Goal: Task Accomplishment & Management: Manage account settings

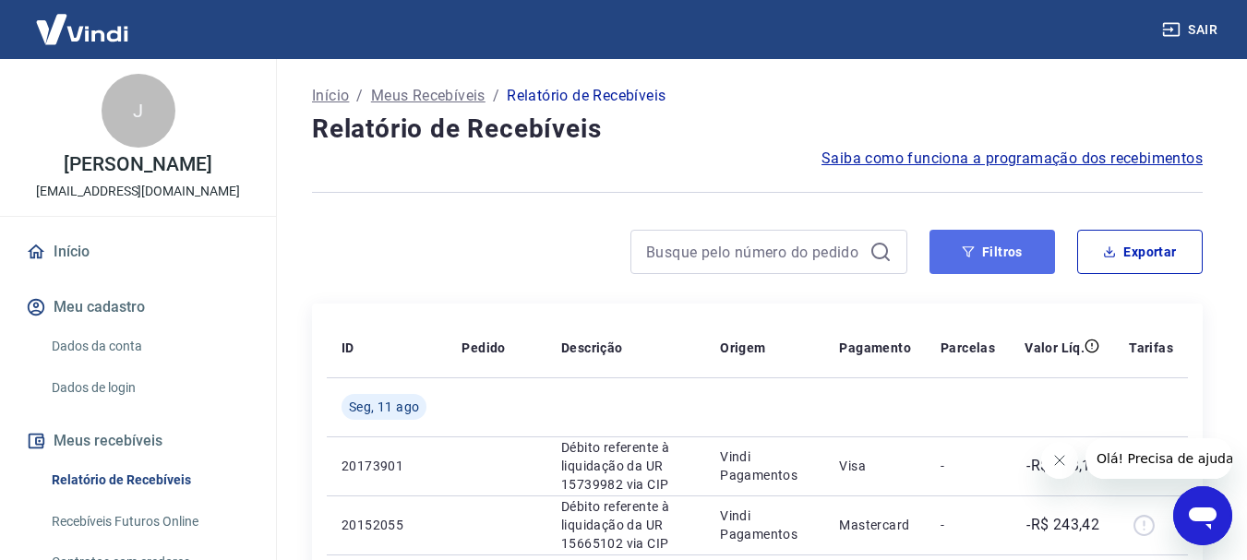
click at [994, 247] on button "Filtros" at bounding box center [993, 252] width 126 height 44
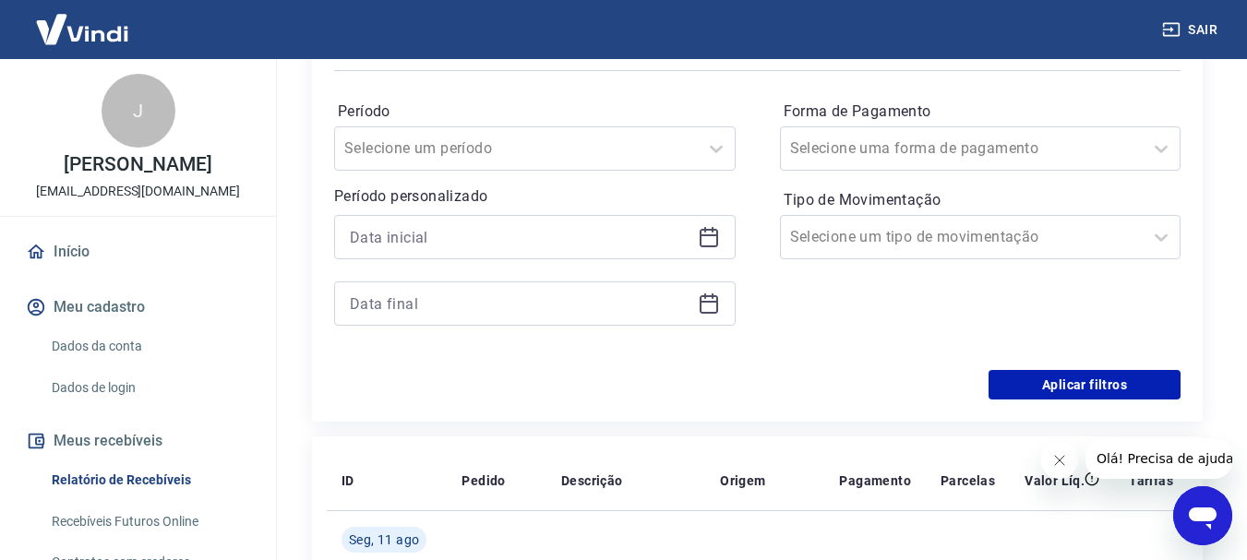
scroll to position [286, 0]
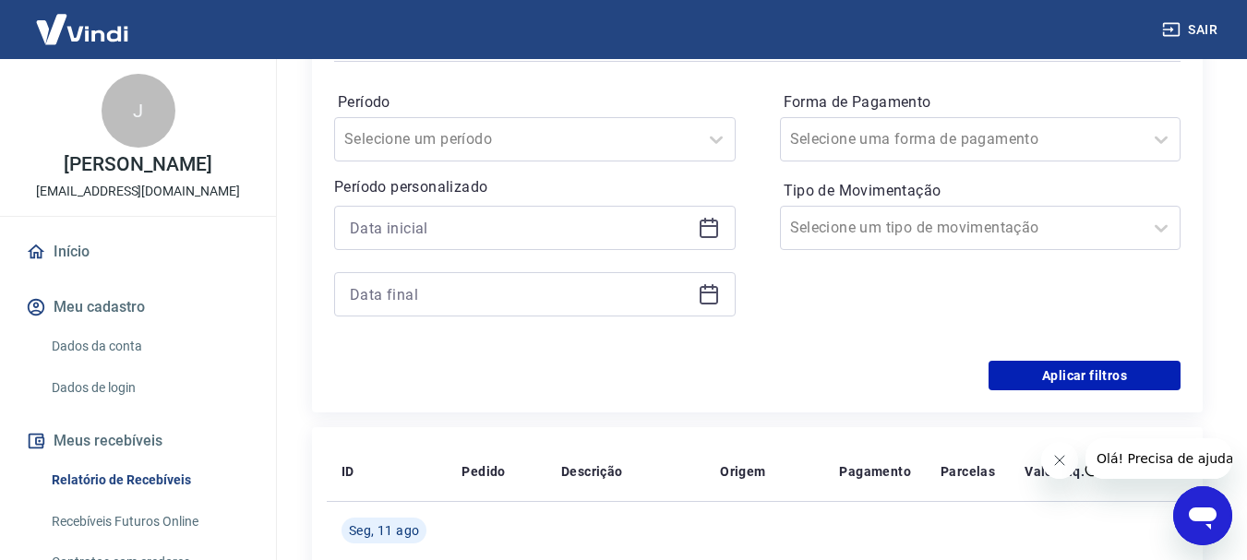
click at [712, 227] on icon at bounding box center [709, 226] width 18 height 2
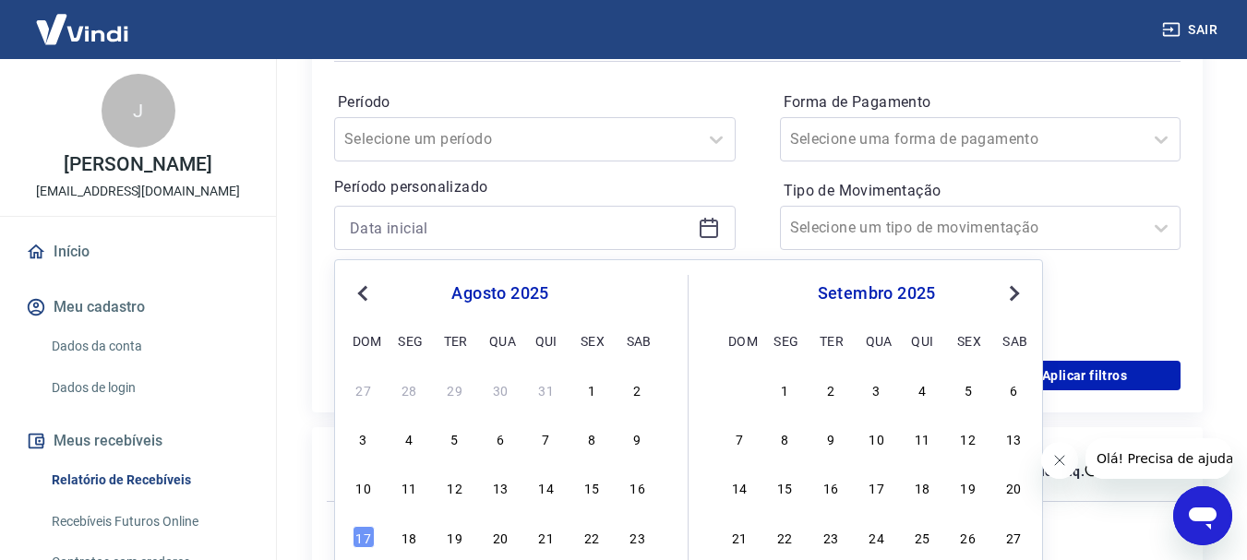
click at [365, 297] on span "Previous Month" at bounding box center [365, 293] width 0 height 21
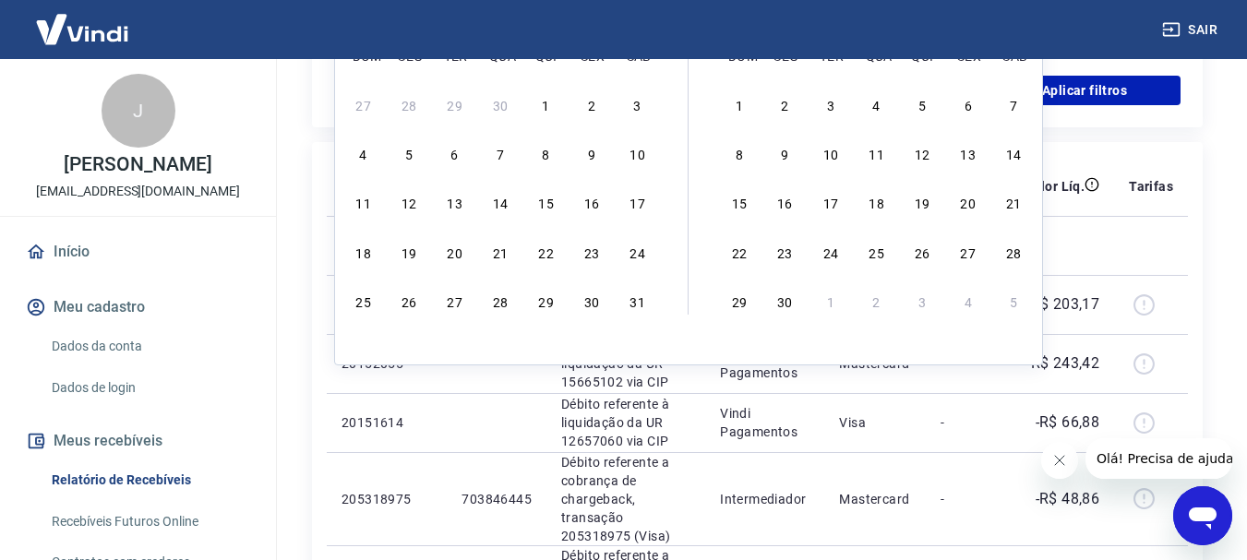
scroll to position [585, 0]
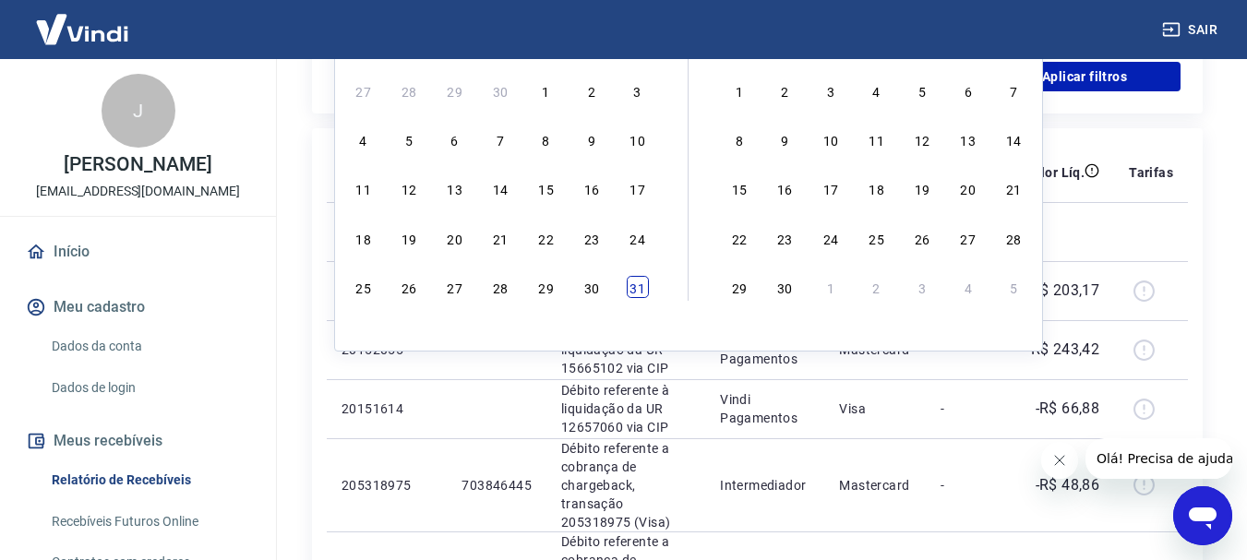
click at [638, 289] on div "31" at bounding box center [638, 287] width 22 height 22
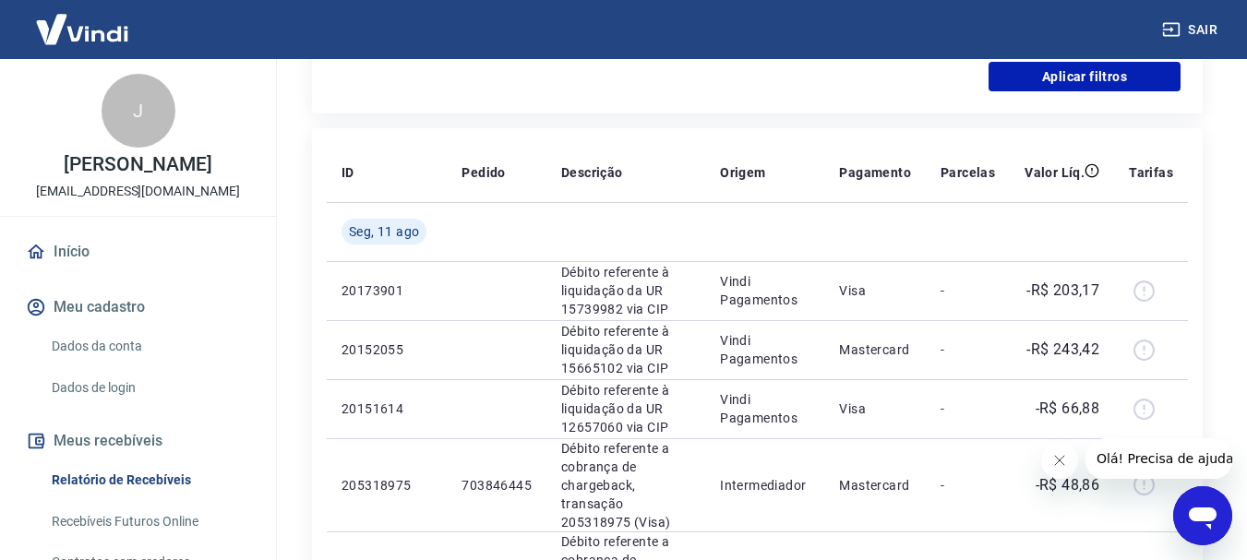
type input "[DATE]"
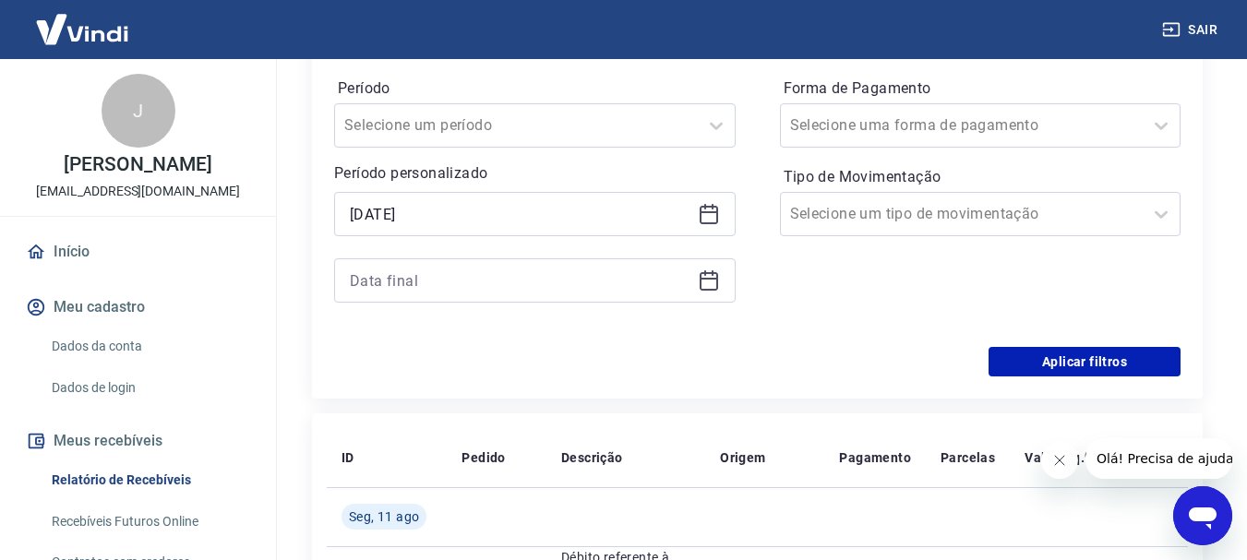
scroll to position [291, 0]
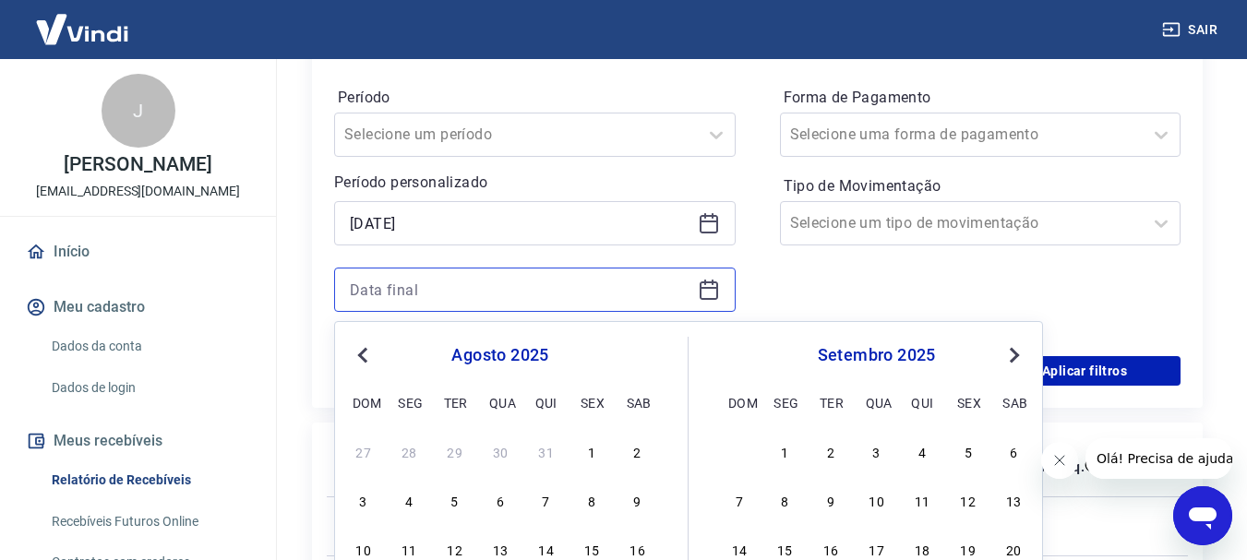
click at [665, 289] on input at bounding box center [520, 290] width 341 height 28
click at [361, 360] on button "Previous Month" at bounding box center [363, 355] width 22 height 22
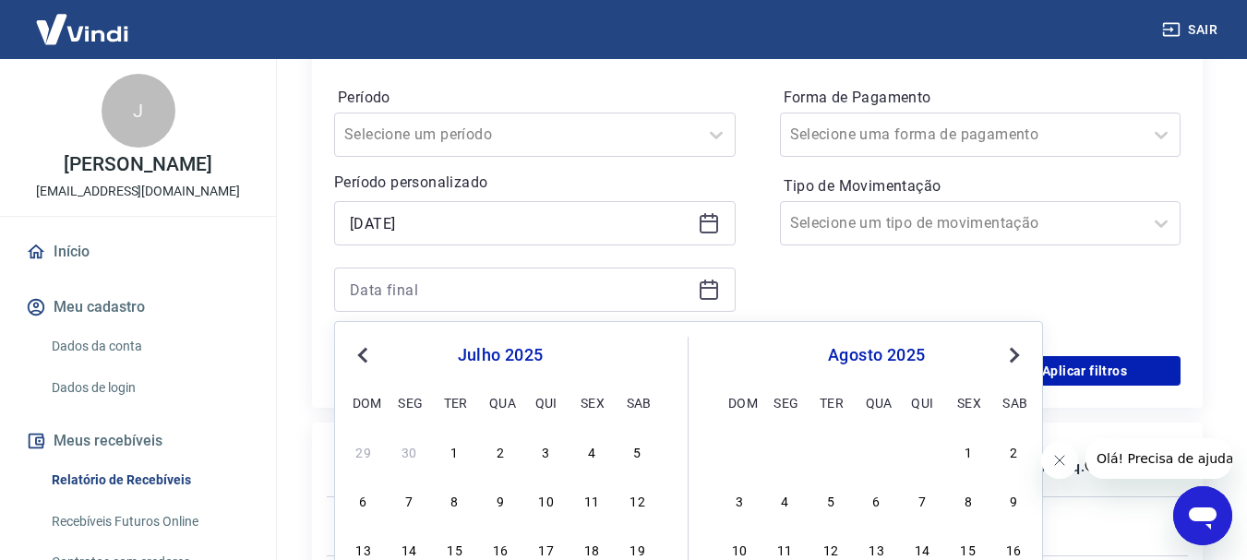
click at [361, 360] on button "Previous Month" at bounding box center [363, 355] width 22 height 22
click at [409, 452] on div "2" at bounding box center [409, 451] width 22 height 22
type input "[DATE]"
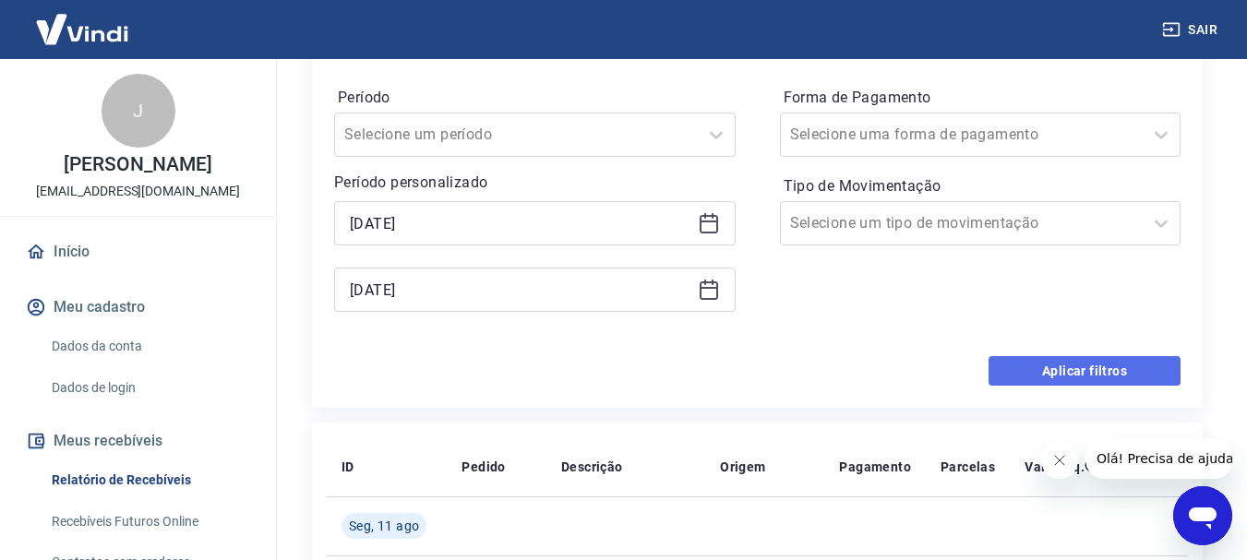
click at [1104, 376] on button "Aplicar filtros" at bounding box center [1085, 371] width 192 height 30
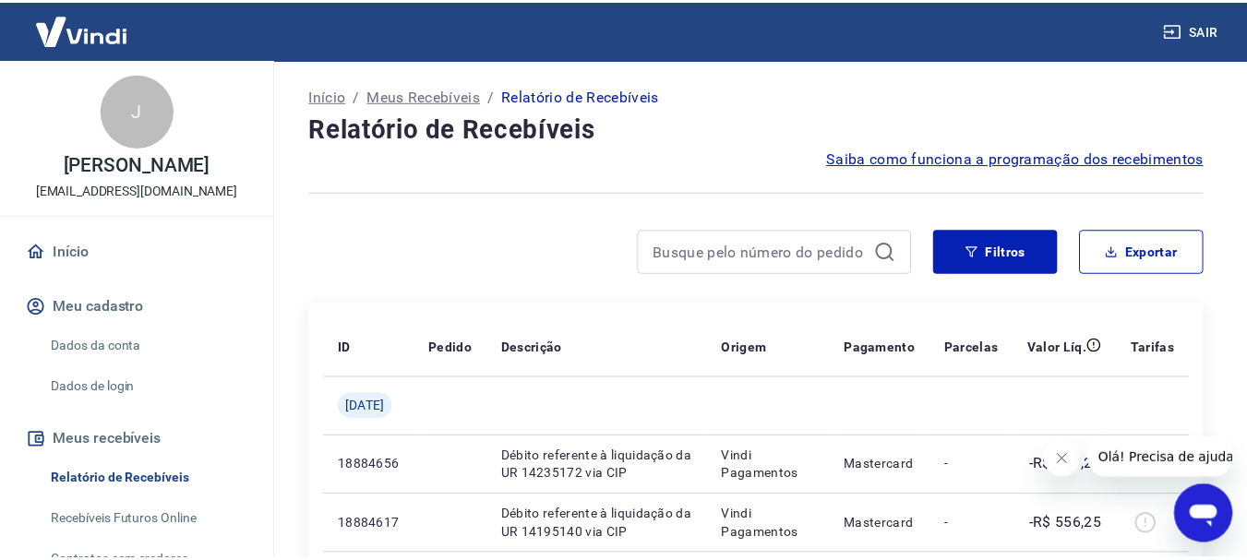
click at [1078, 452] on button "Fechar mensagem da empresa" at bounding box center [1061, 458] width 37 height 37
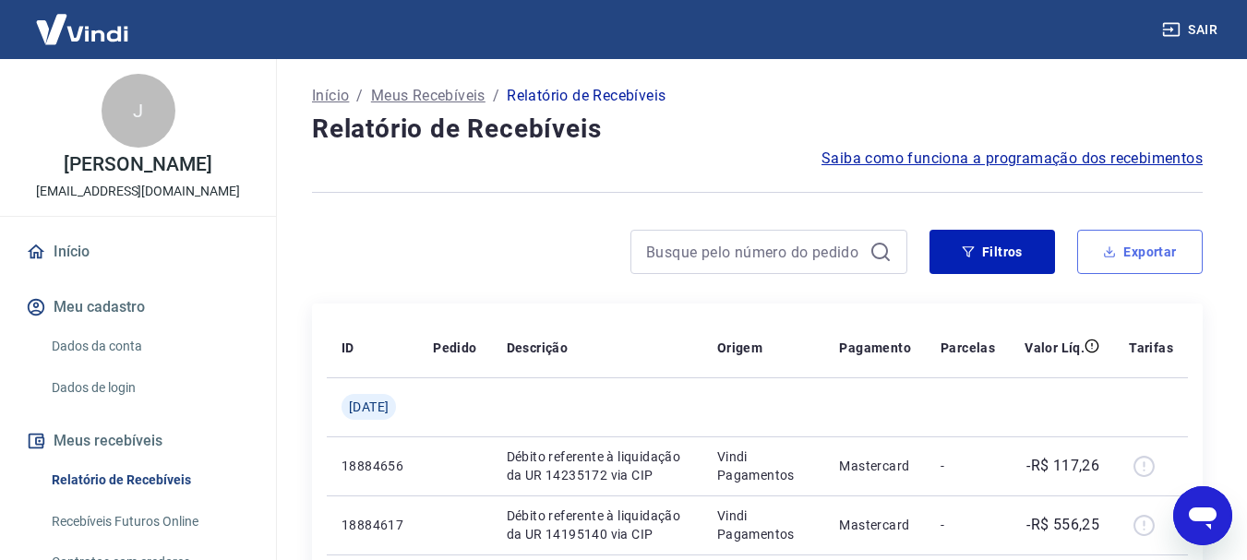
click at [1154, 248] on button "Exportar" at bounding box center [1141, 252] width 126 height 44
type input "[DATE]"
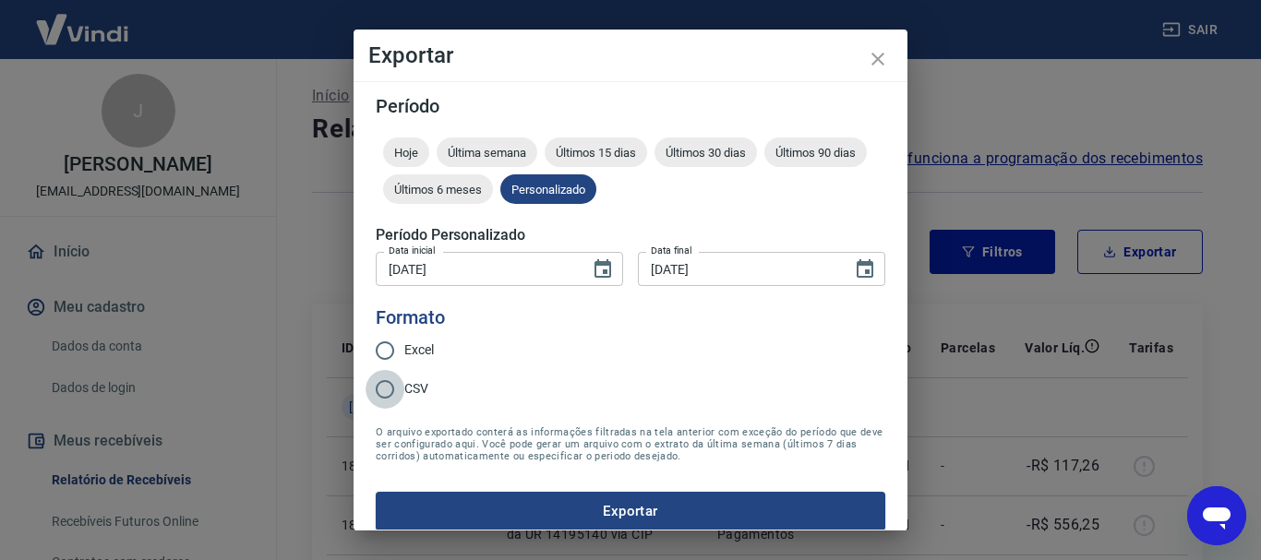
click at [391, 374] on input "CSV" at bounding box center [385, 389] width 39 height 39
radio input "true"
click at [389, 358] on input "Excel" at bounding box center [385, 350] width 39 height 39
radio input "true"
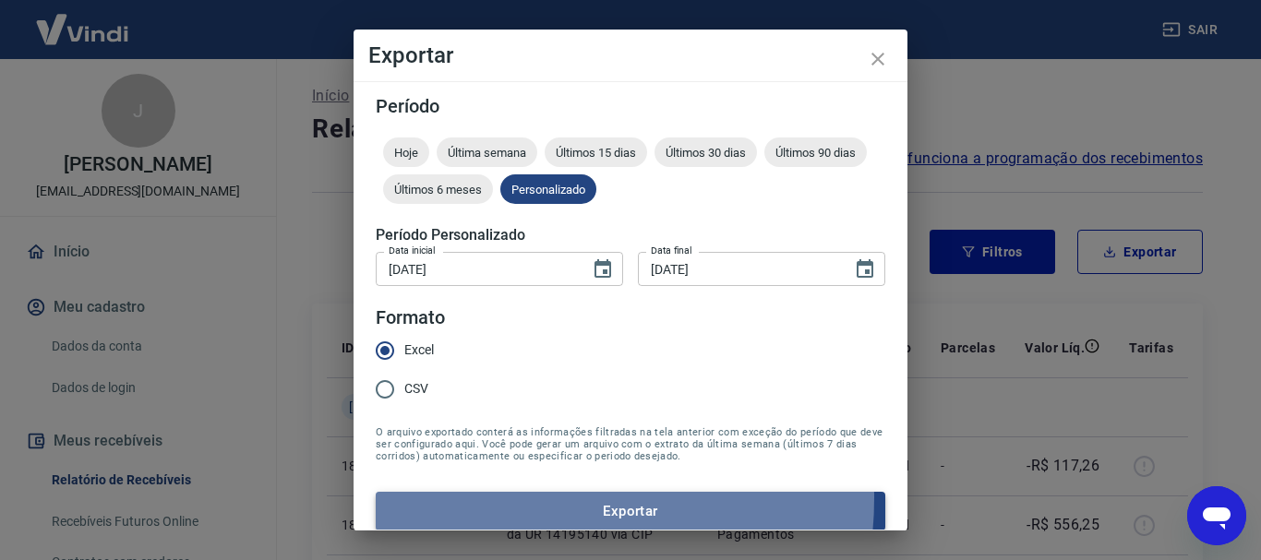
click at [499, 498] on button "Exportar" at bounding box center [631, 511] width 510 height 39
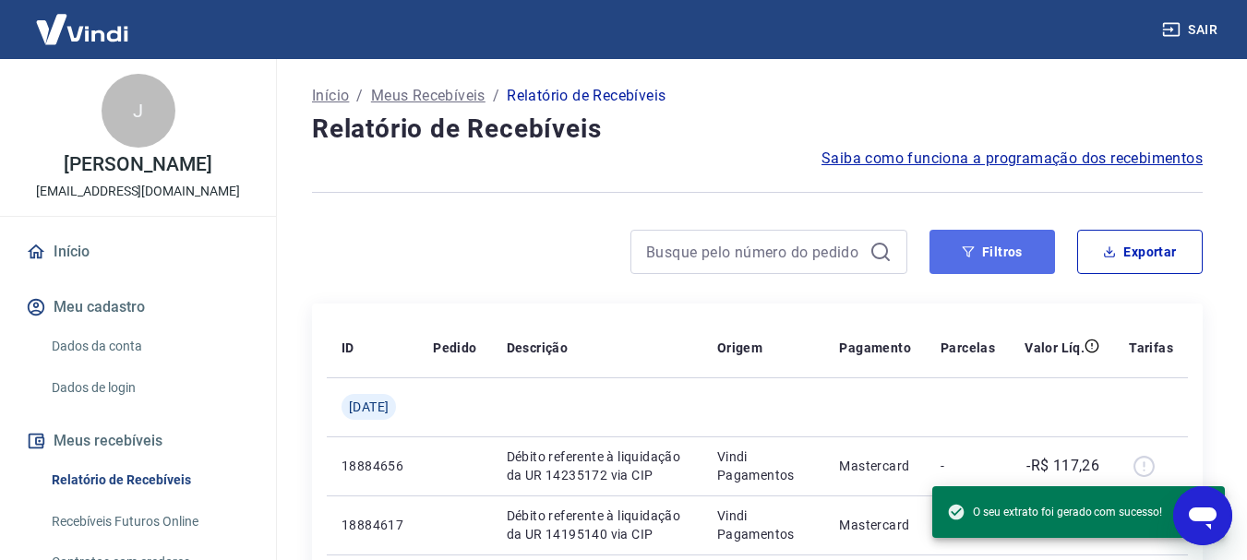
click at [966, 267] on button "Filtros" at bounding box center [993, 252] width 126 height 44
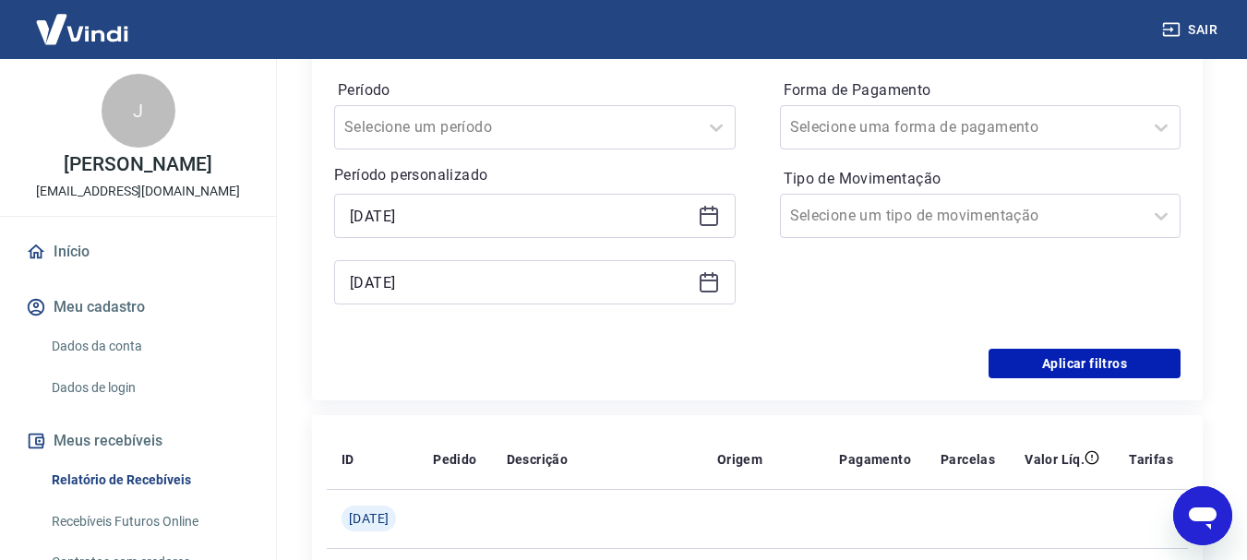
scroll to position [290, 0]
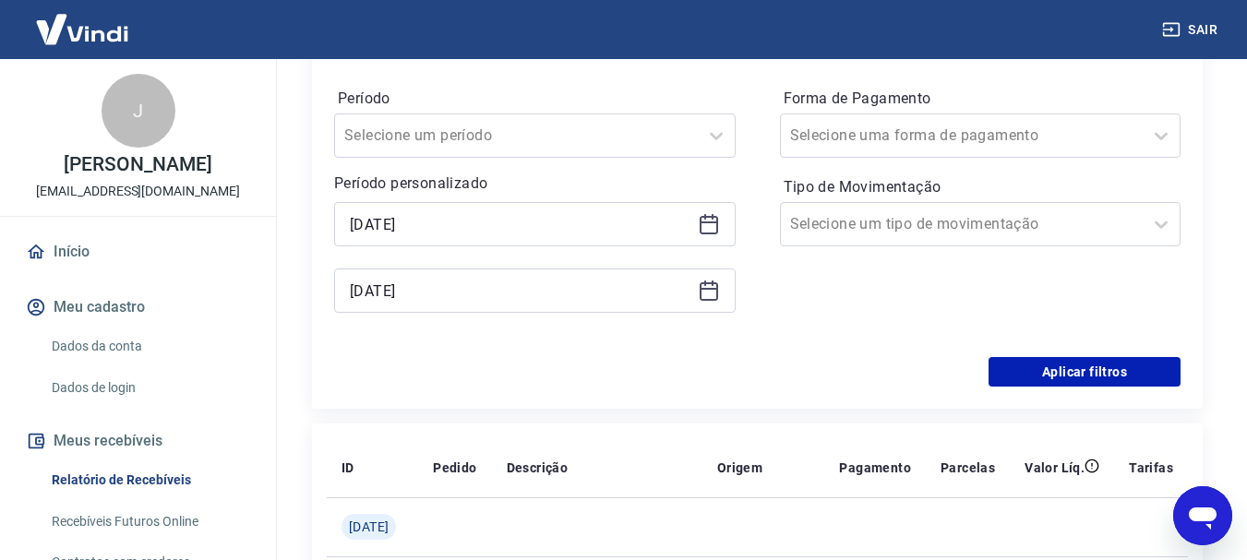
click at [708, 224] on icon at bounding box center [709, 224] width 22 height 22
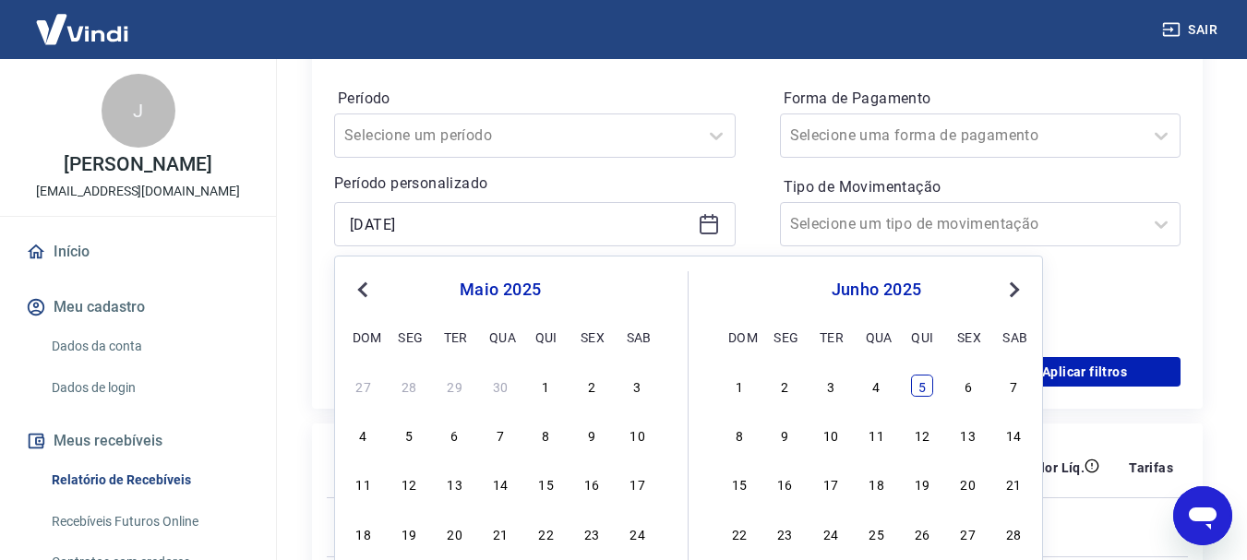
click at [921, 389] on div "5" at bounding box center [922, 386] width 22 height 22
click at [921, 389] on div "Filtros Período Selecione um período Período personalizado [DATE] Previous Mont…" at bounding box center [757, 204] width 891 height 410
type input "[DATE]"
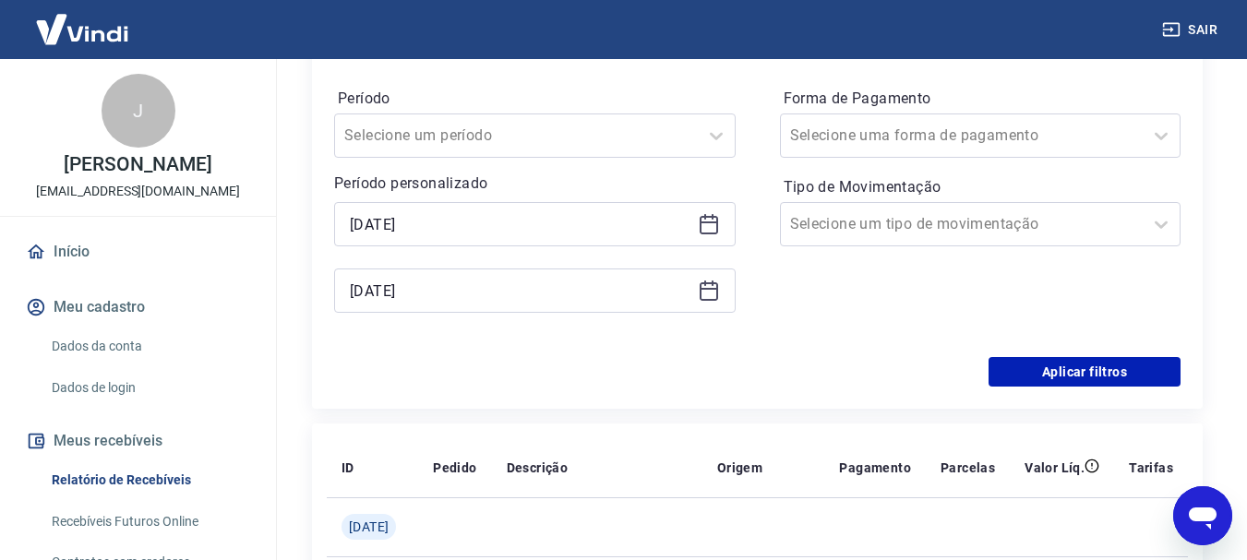
click at [707, 288] on icon at bounding box center [709, 289] width 18 height 2
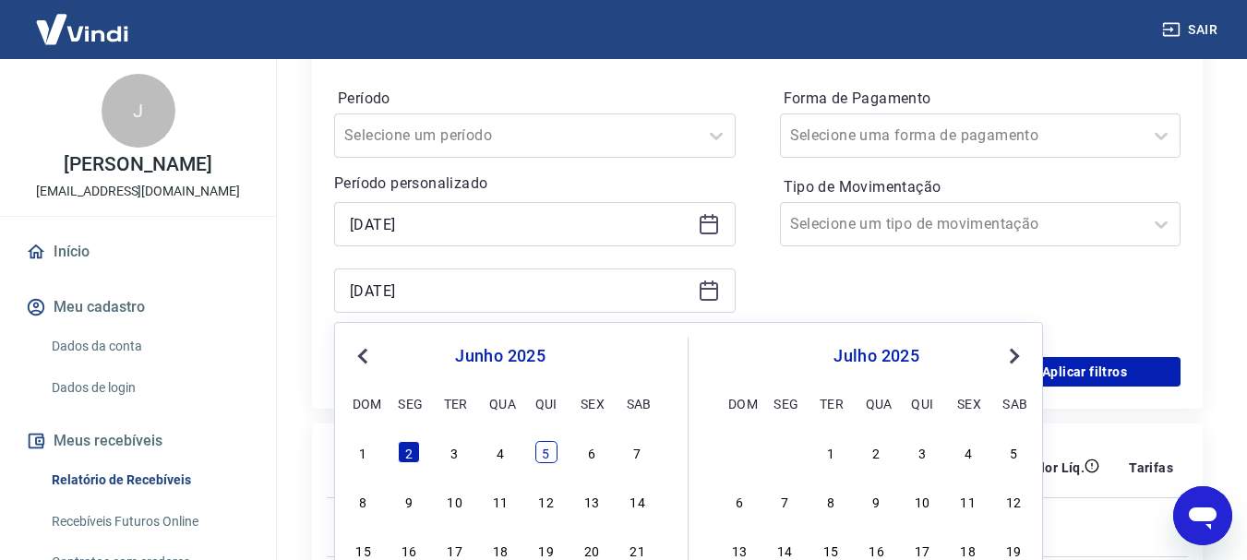
click at [537, 447] on div "5" at bounding box center [547, 452] width 22 height 22
click at [537, 447] on th "Descrição" at bounding box center [597, 468] width 211 height 59
type input "[DATE]"
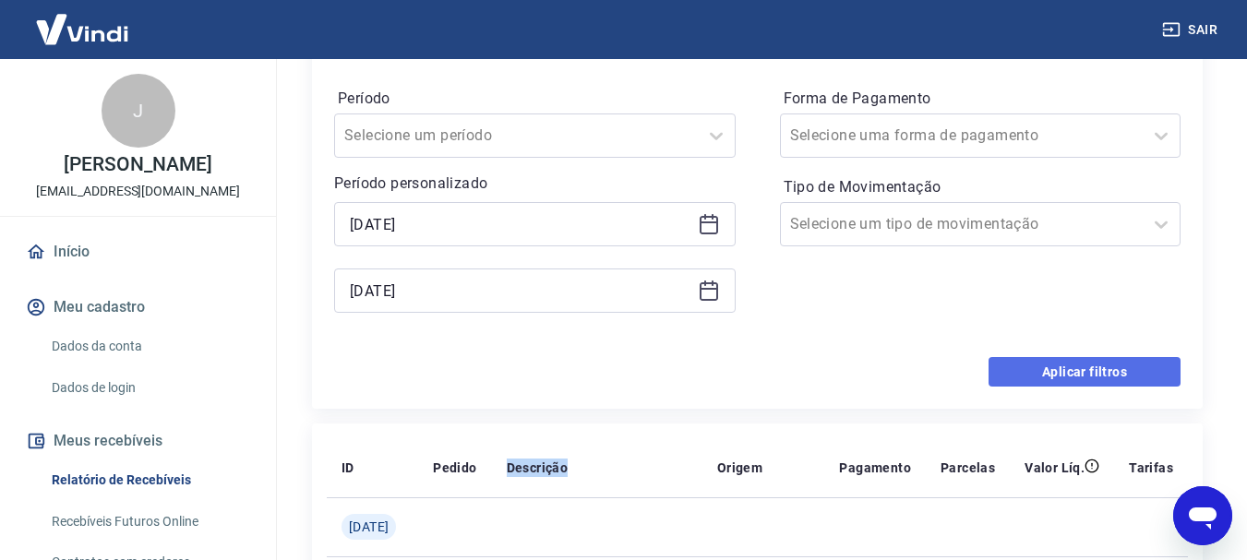
click at [1030, 373] on button "Aplicar filtros" at bounding box center [1085, 372] width 192 height 30
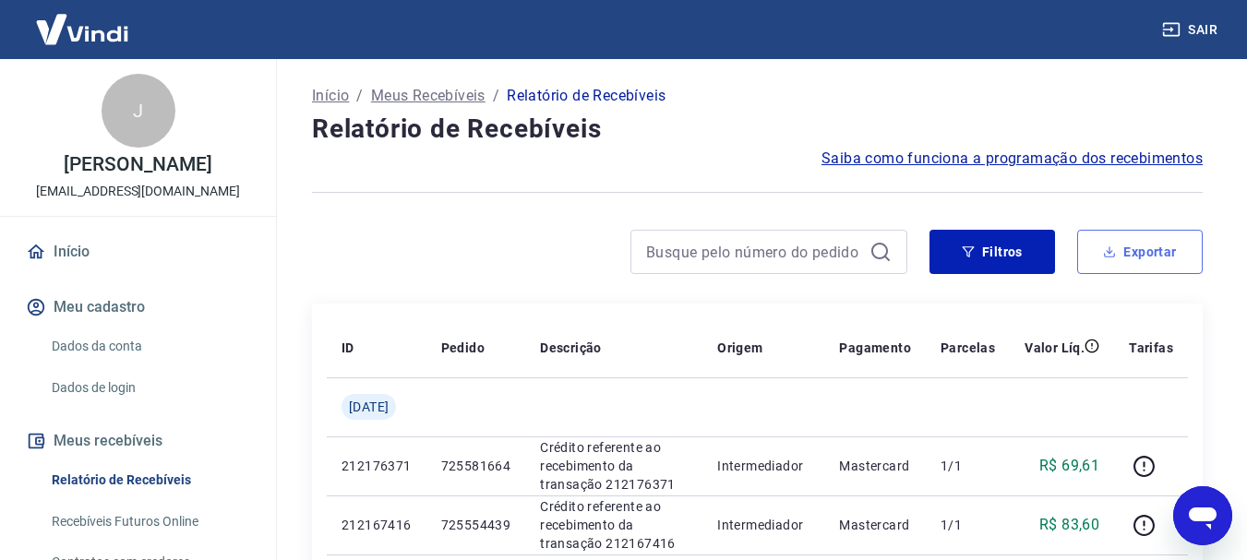
click at [1108, 246] on icon "button" at bounding box center [1109, 252] width 13 height 13
type input "[DATE]"
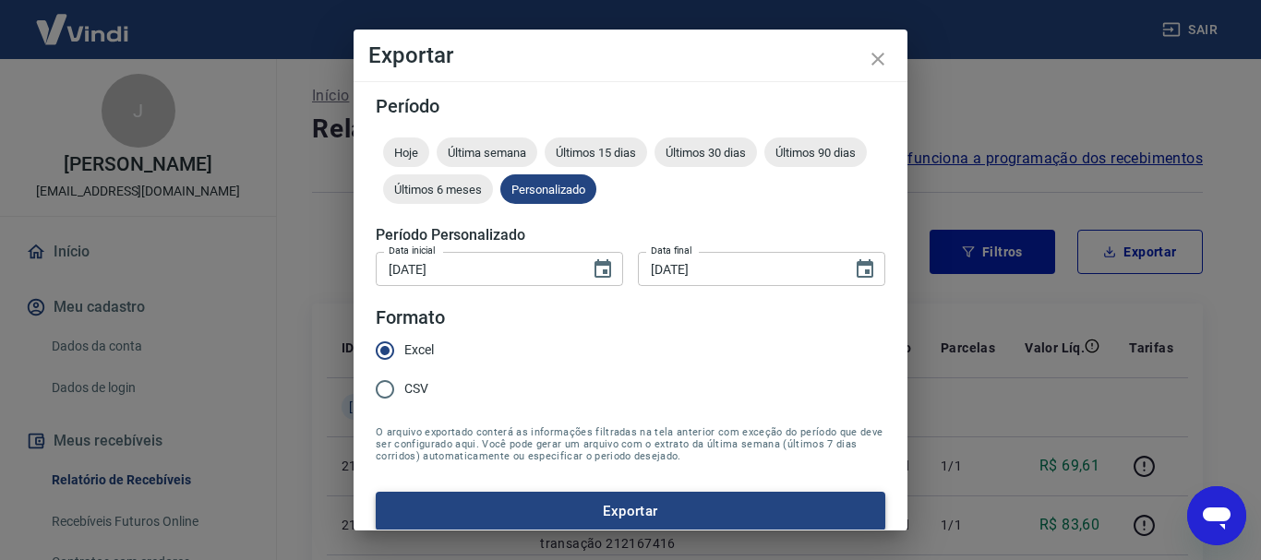
click at [514, 508] on button "Exportar" at bounding box center [631, 511] width 510 height 39
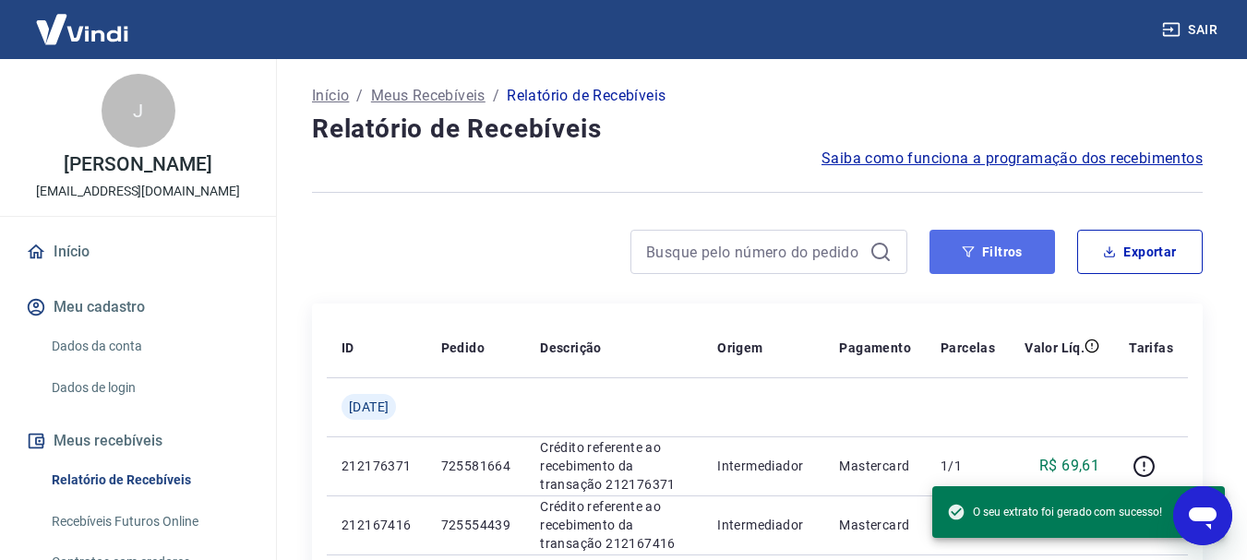
click at [996, 254] on button "Filtros" at bounding box center [993, 252] width 126 height 44
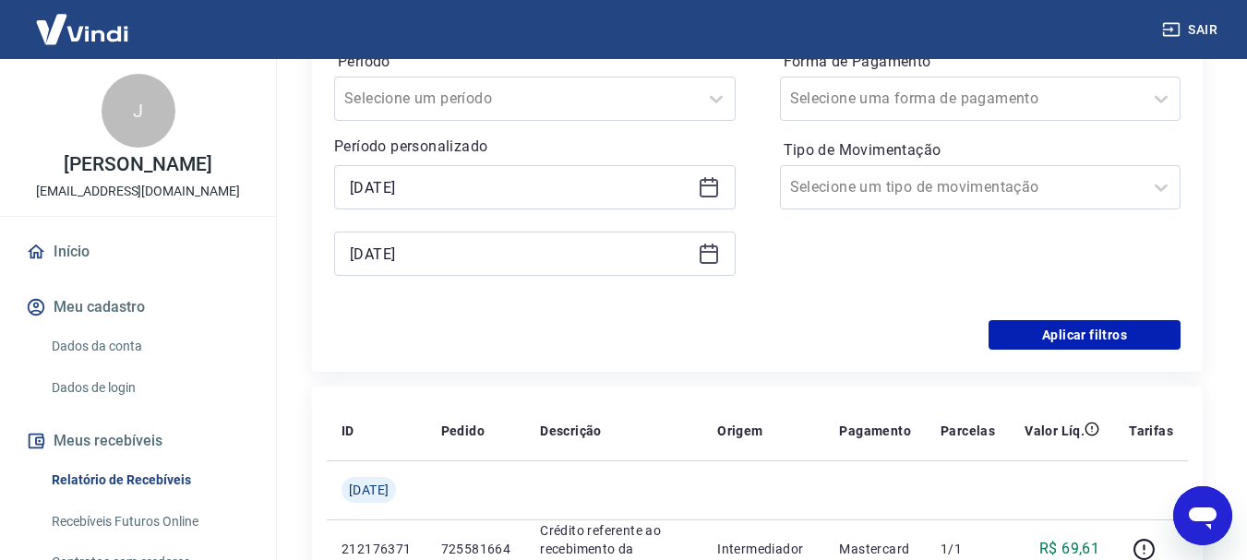
scroll to position [335, 0]
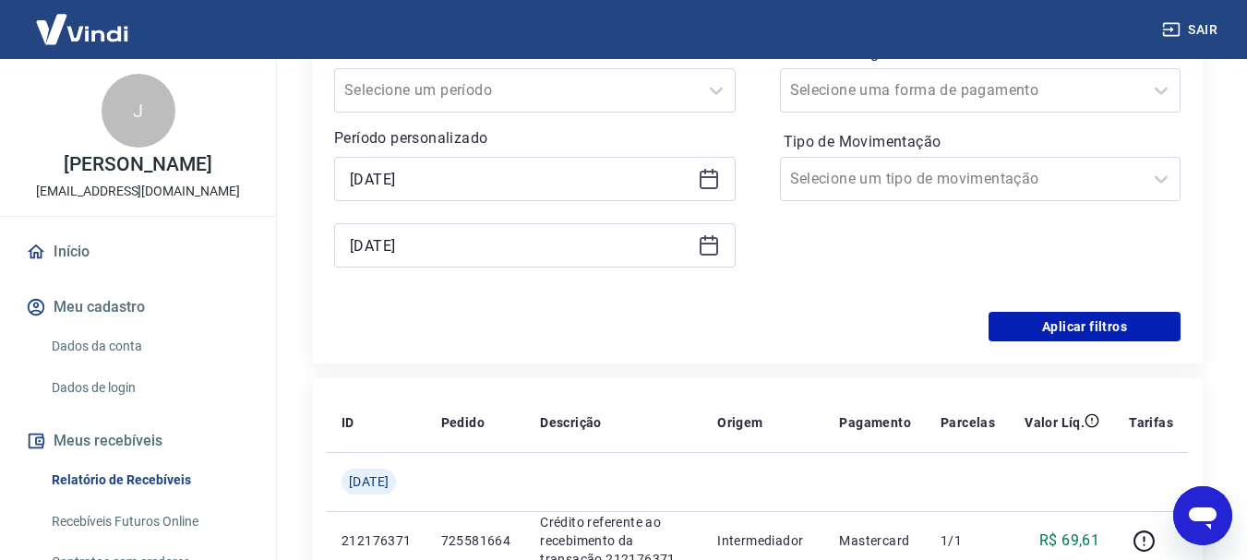
click at [700, 180] on icon at bounding box center [709, 180] width 18 height 18
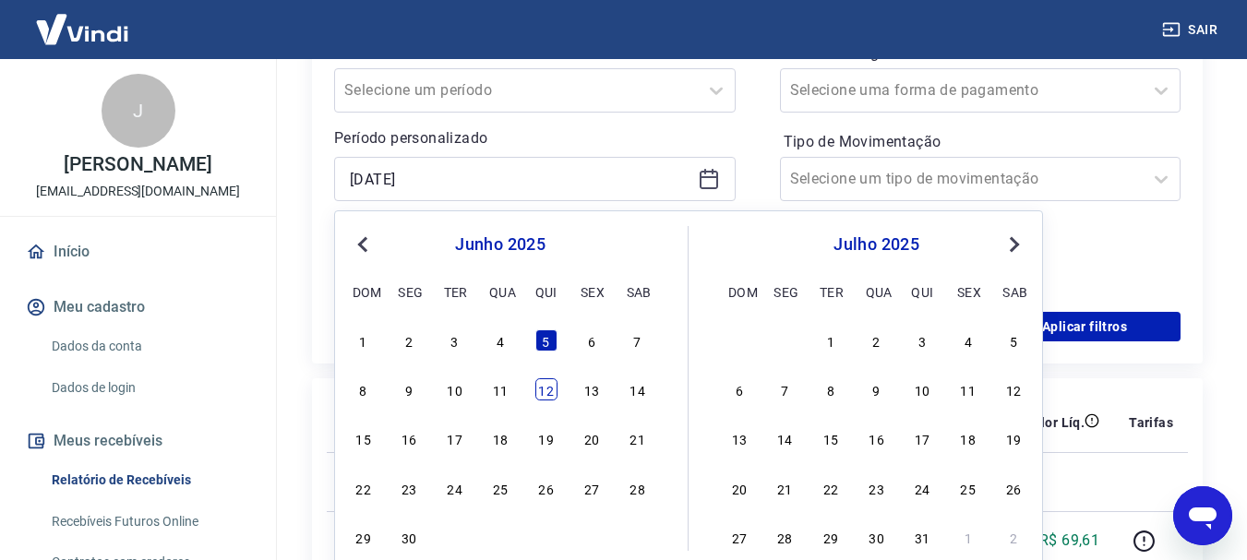
click at [537, 396] on div "12" at bounding box center [547, 390] width 22 height 22
type input "[DATE]"
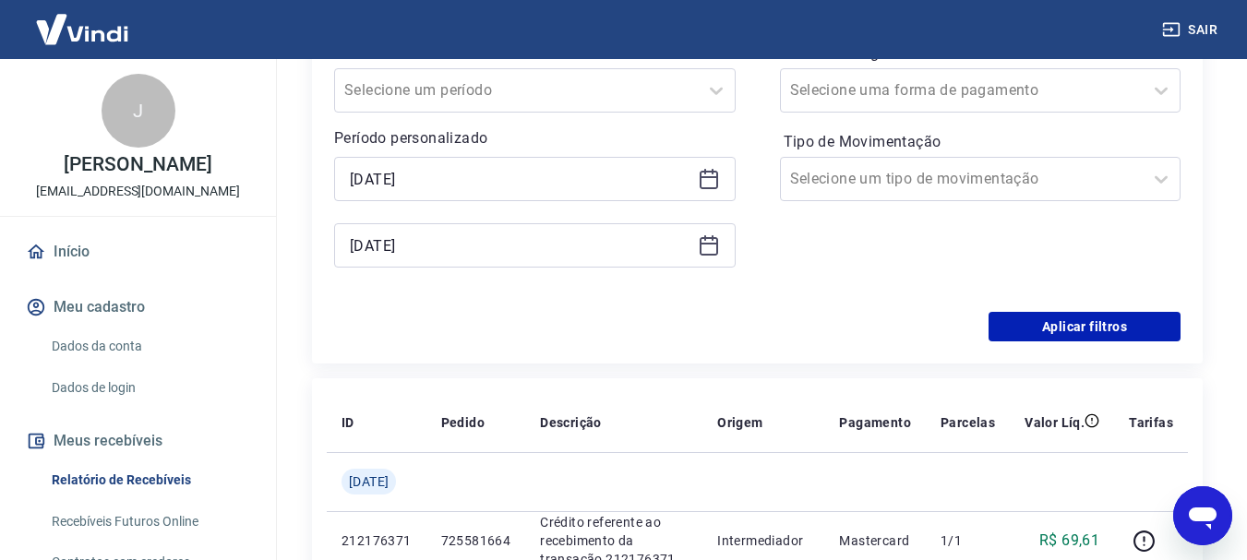
click at [537, 396] on th "Descrição" at bounding box center [613, 422] width 177 height 59
click at [710, 243] on icon at bounding box center [709, 244] width 18 height 2
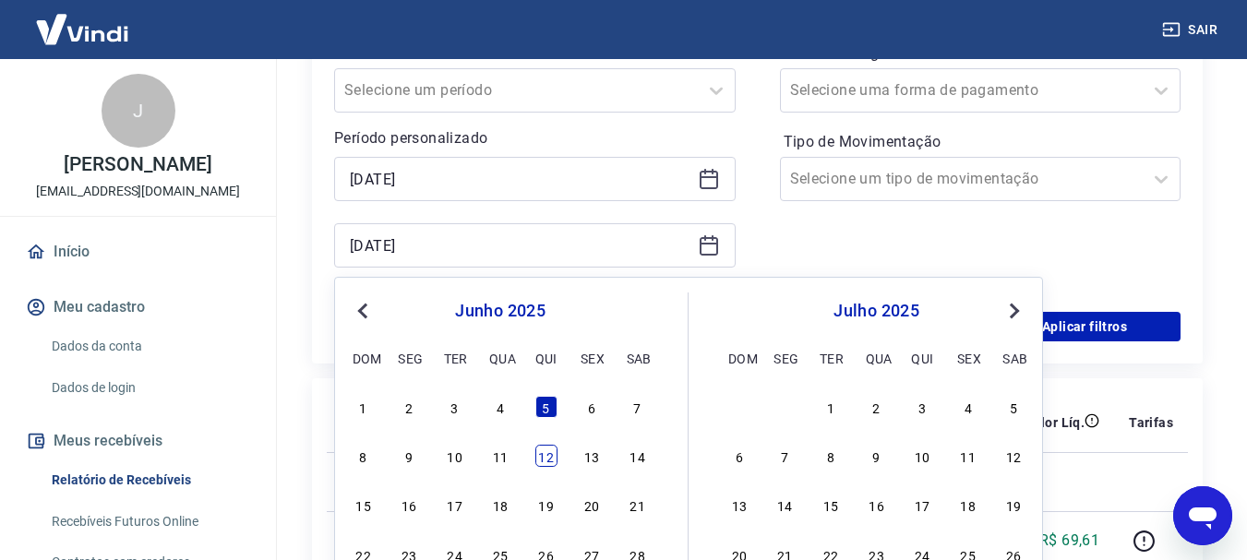
click at [550, 452] on div "12" at bounding box center [547, 456] width 22 height 22
click at [550, 452] on td at bounding box center [613, 481] width 177 height 59
type input "[DATE]"
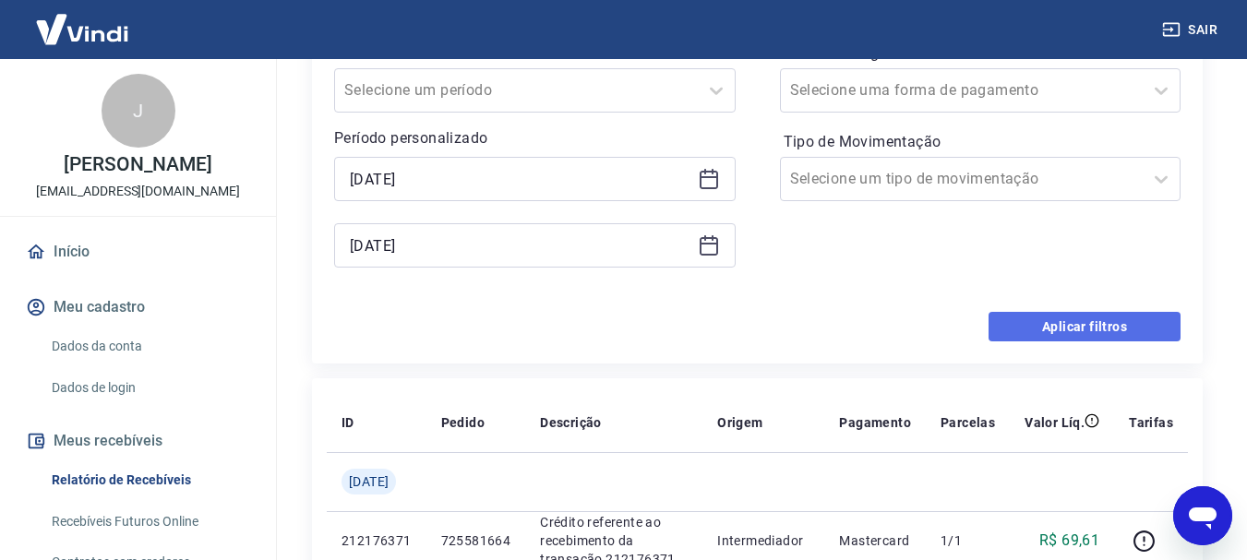
click at [1041, 322] on button "Aplicar filtros" at bounding box center [1085, 327] width 192 height 30
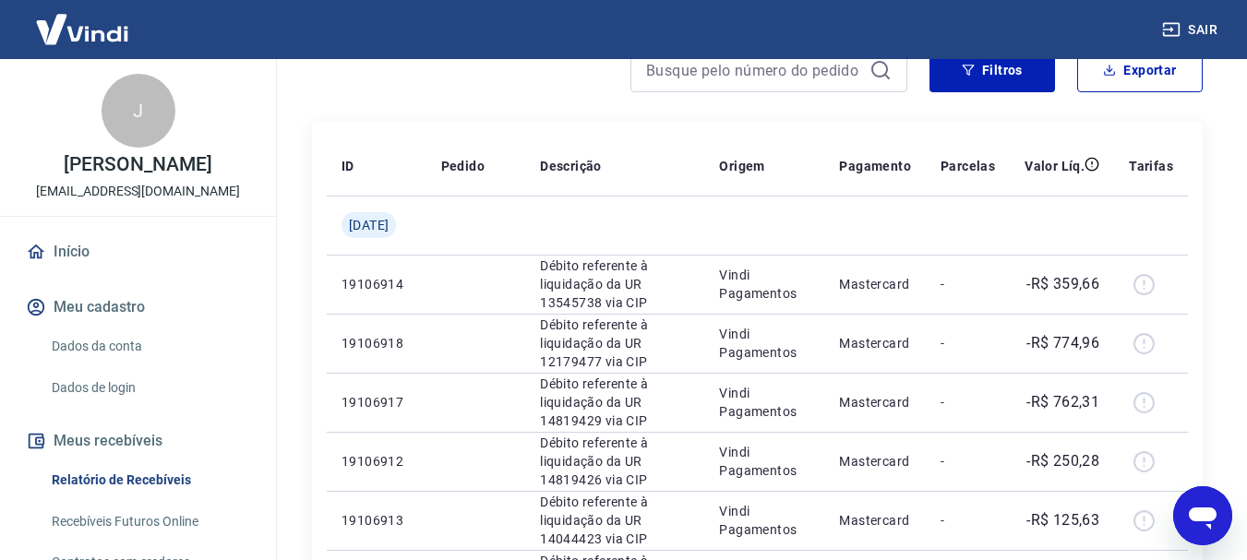
scroll to position [185, 0]
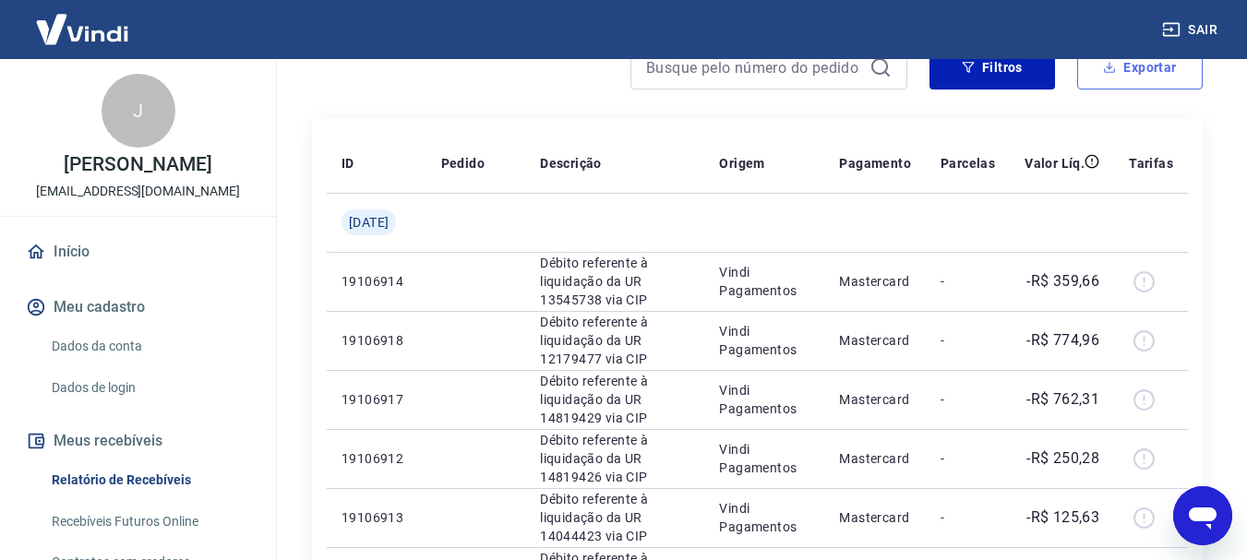
click at [1152, 78] on button "Exportar" at bounding box center [1141, 67] width 126 height 44
type input "[DATE]"
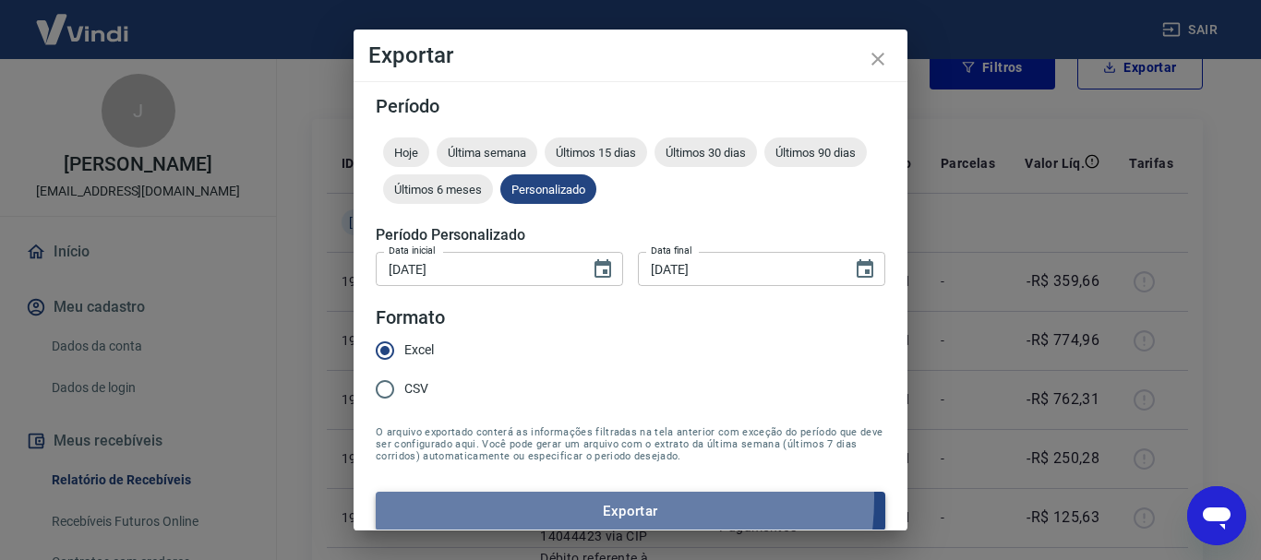
click at [587, 499] on button "Exportar" at bounding box center [631, 511] width 510 height 39
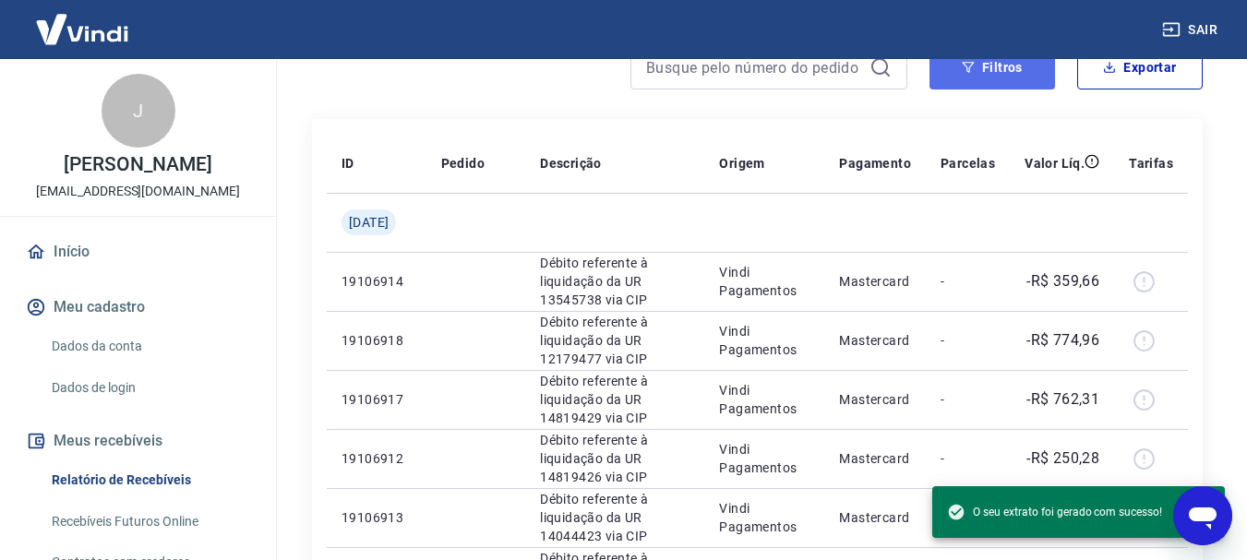
click at [1020, 78] on button "Filtros" at bounding box center [993, 67] width 126 height 44
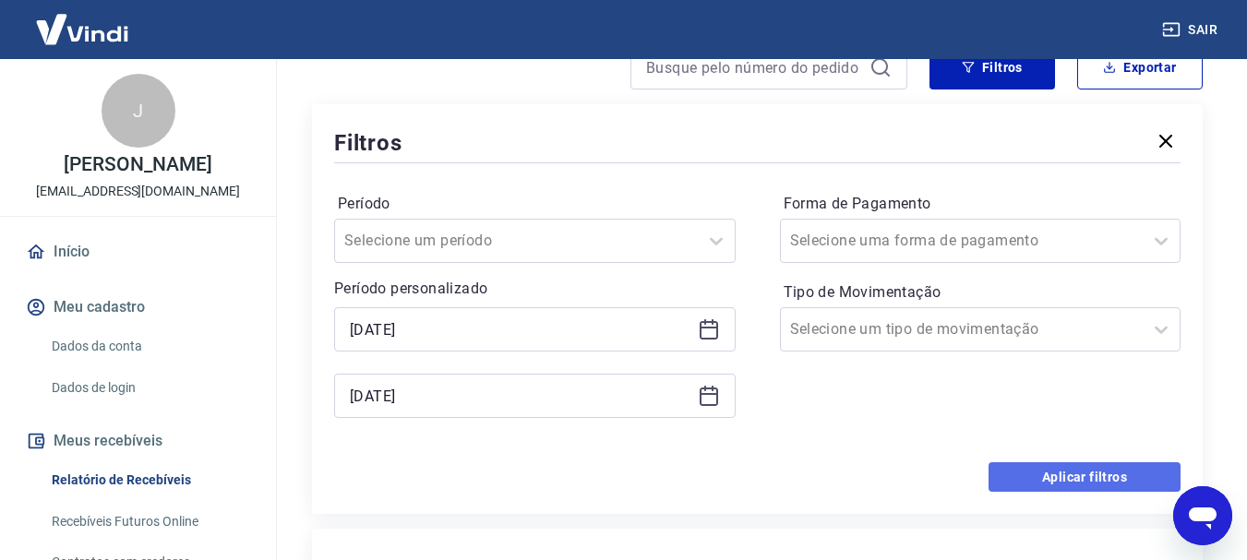
click at [1078, 475] on button "Aplicar filtros" at bounding box center [1085, 478] width 192 height 30
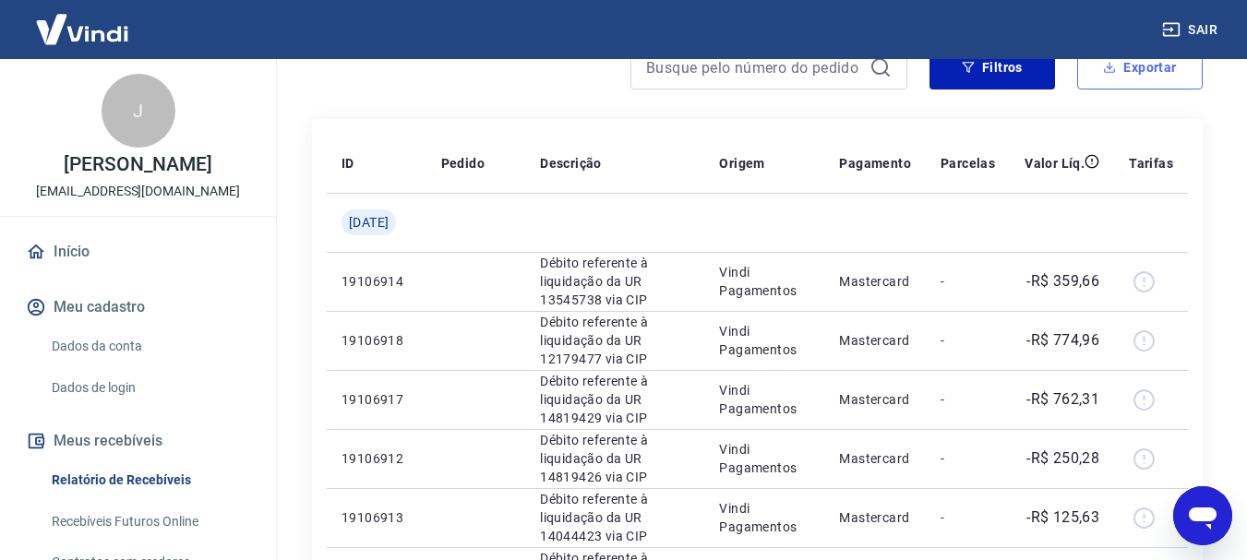
click at [1154, 71] on button "Exportar" at bounding box center [1141, 67] width 126 height 44
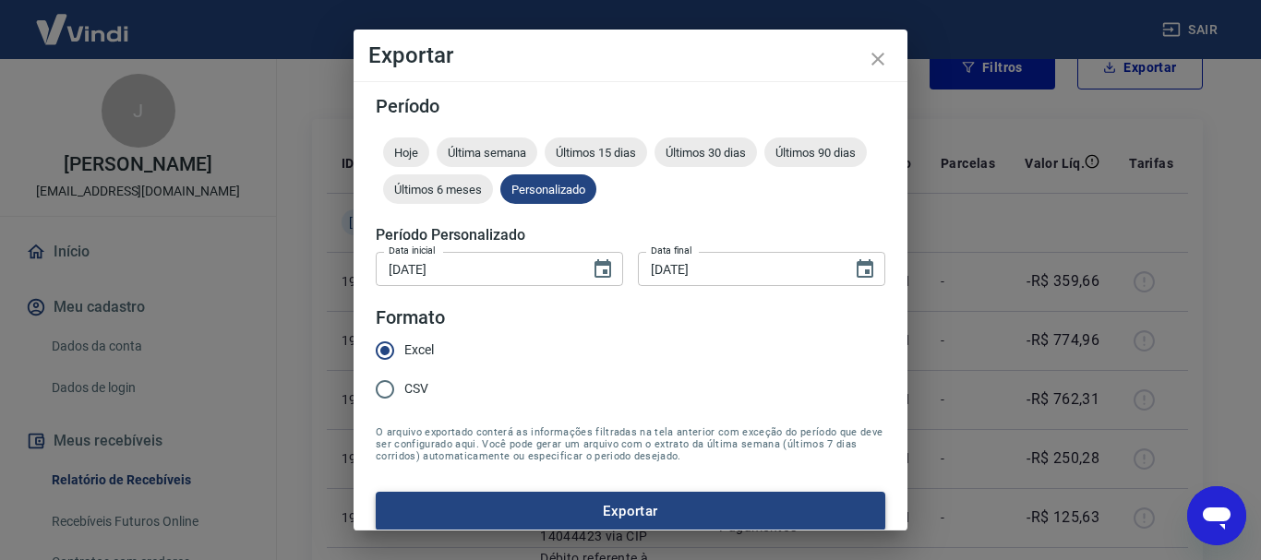
click at [518, 495] on button "Exportar" at bounding box center [631, 511] width 510 height 39
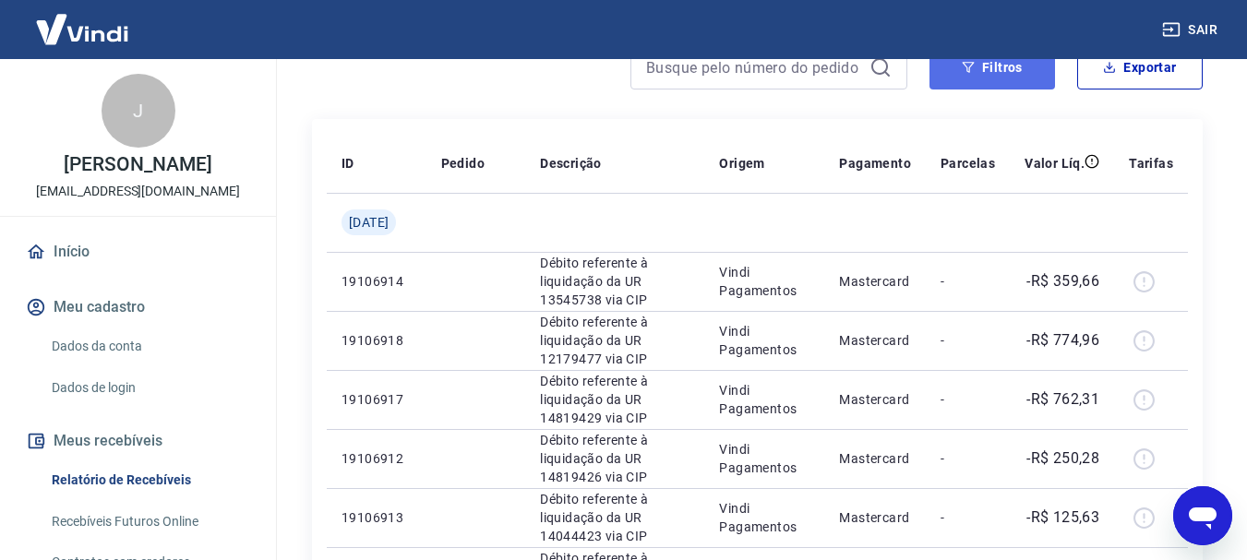
click at [979, 74] on button "Filtros" at bounding box center [993, 67] width 126 height 44
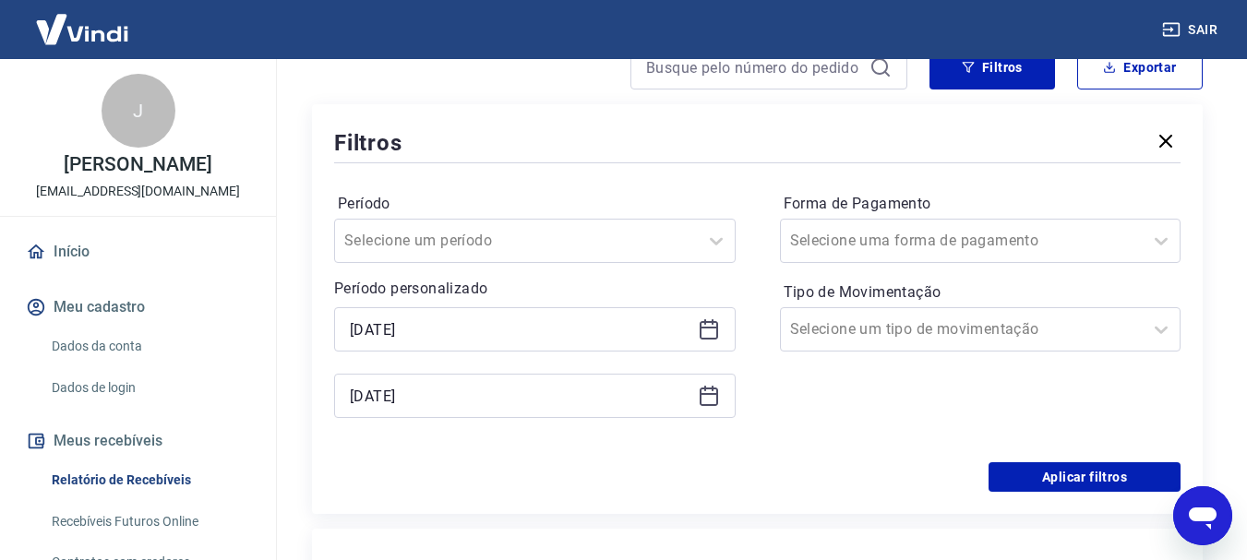
click at [702, 331] on icon at bounding box center [709, 330] width 22 height 22
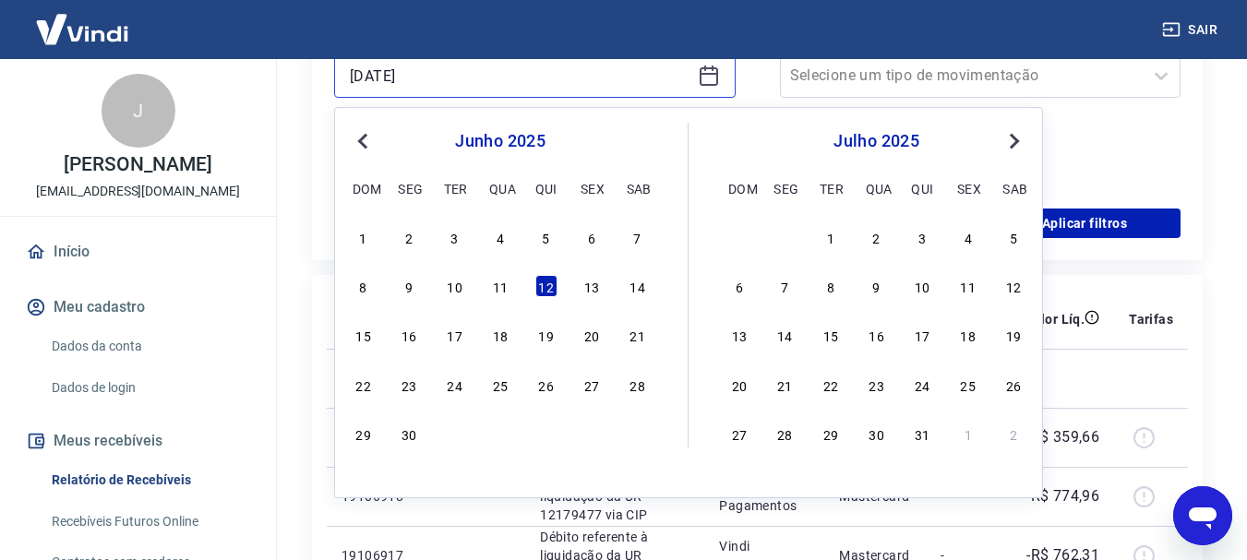
scroll to position [448, 0]
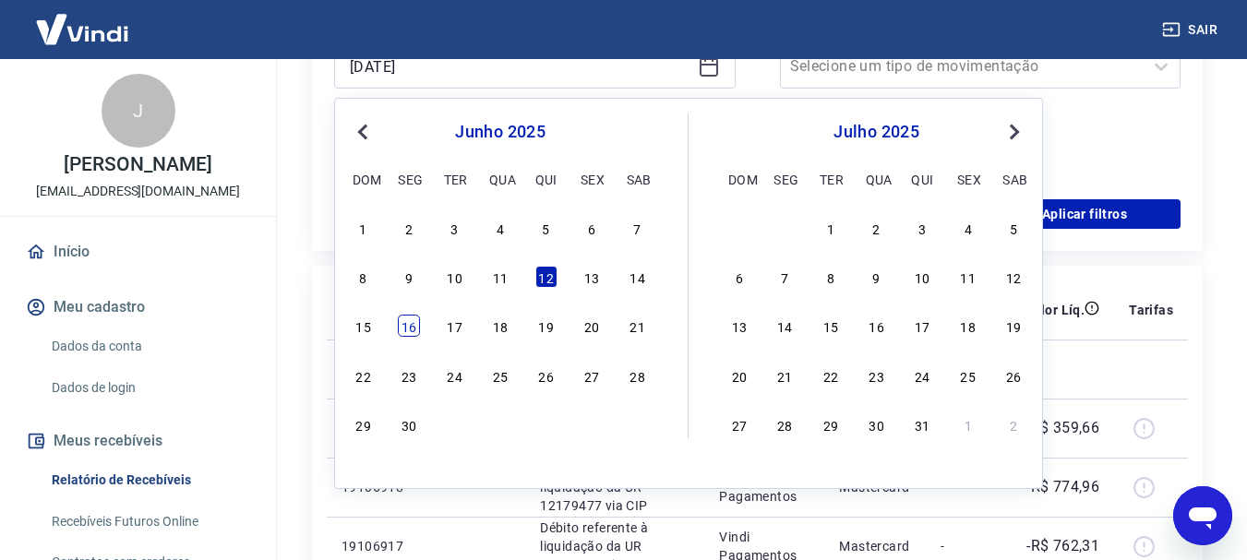
click at [409, 328] on div "16" at bounding box center [409, 326] width 22 height 22
type input "[DATE]"
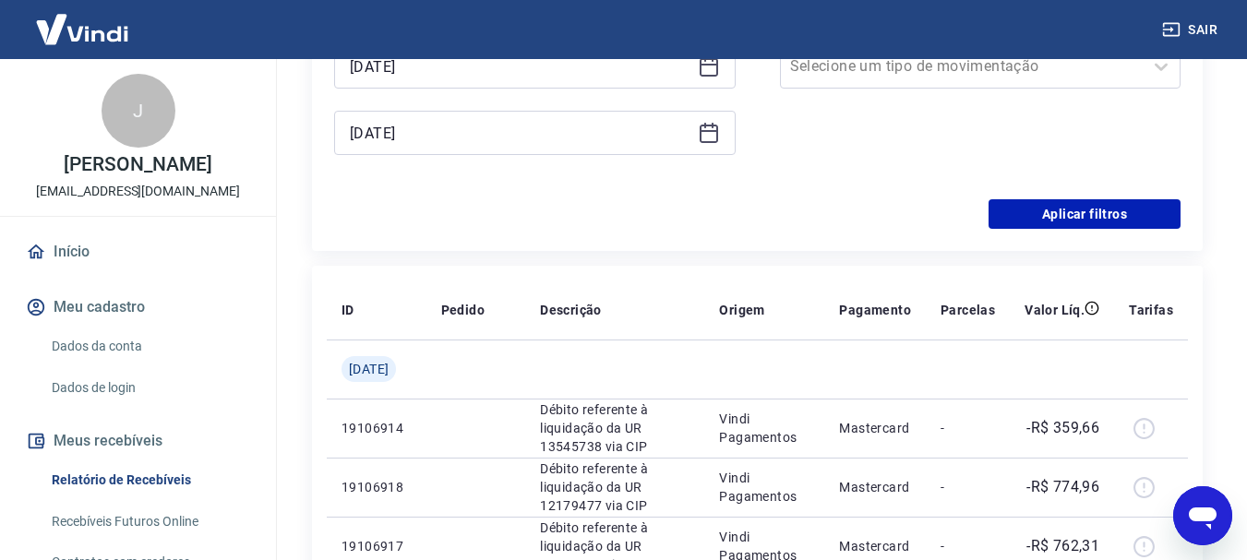
click at [705, 131] on icon at bounding box center [709, 131] width 18 height 2
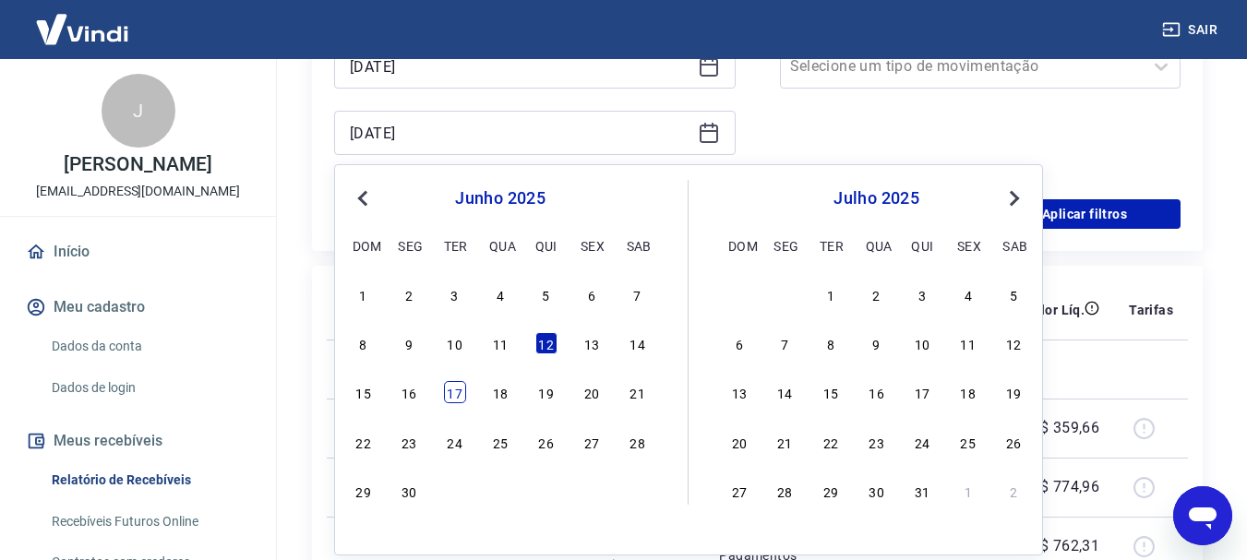
click at [451, 394] on div "17" at bounding box center [455, 392] width 22 height 22
type input "[DATE]"
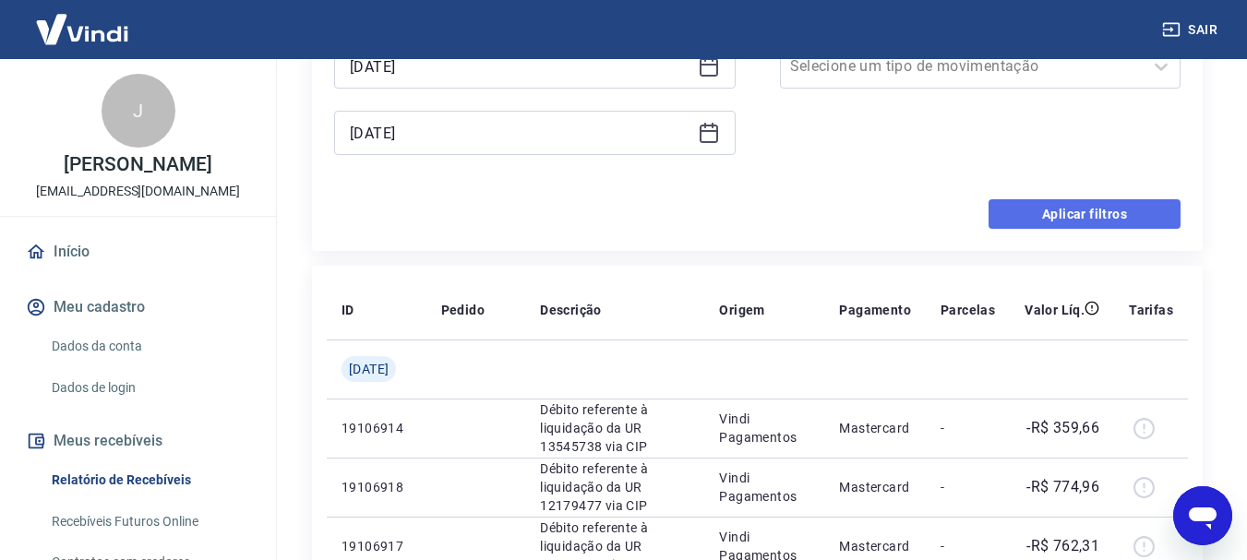
click at [1159, 216] on button "Aplicar filtros" at bounding box center [1085, 214] width 192 height 30
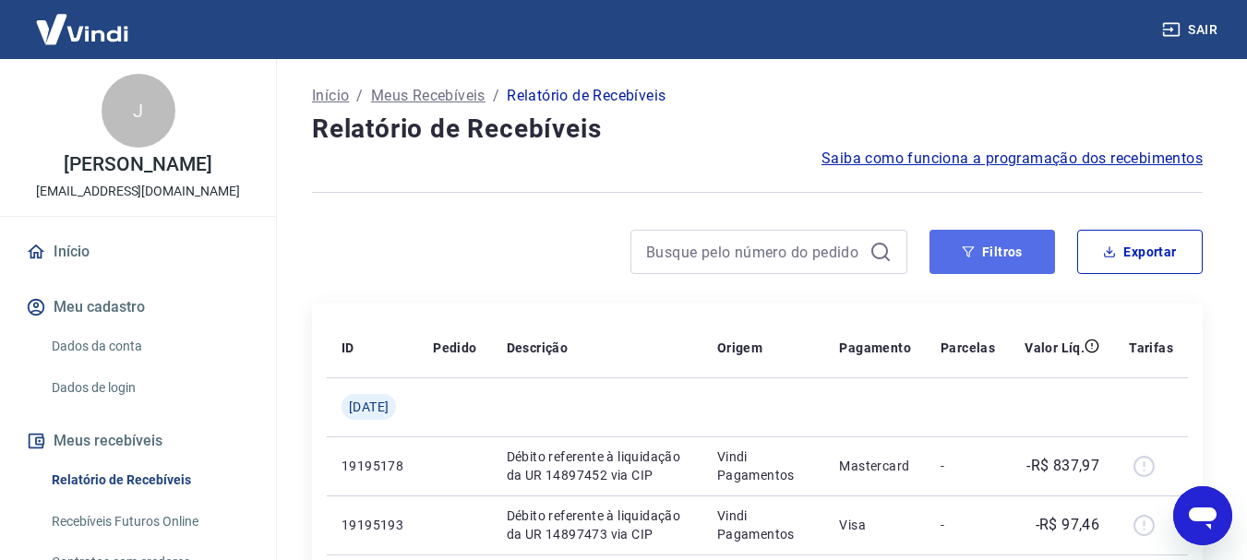
click at [1008, 254] on button "Filtros" at bounding box center [993, 252] width 126 height 44
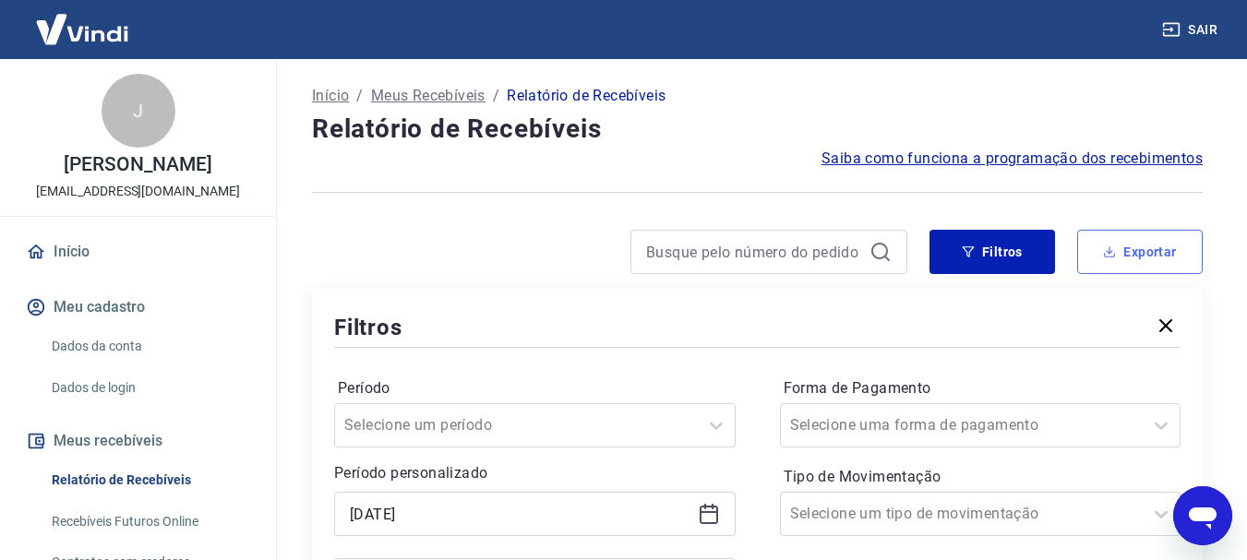
click at [1175, 253] on button "Exportar" at bounding box center [1141, 252] width 126 height 44
type input "[DATE]"
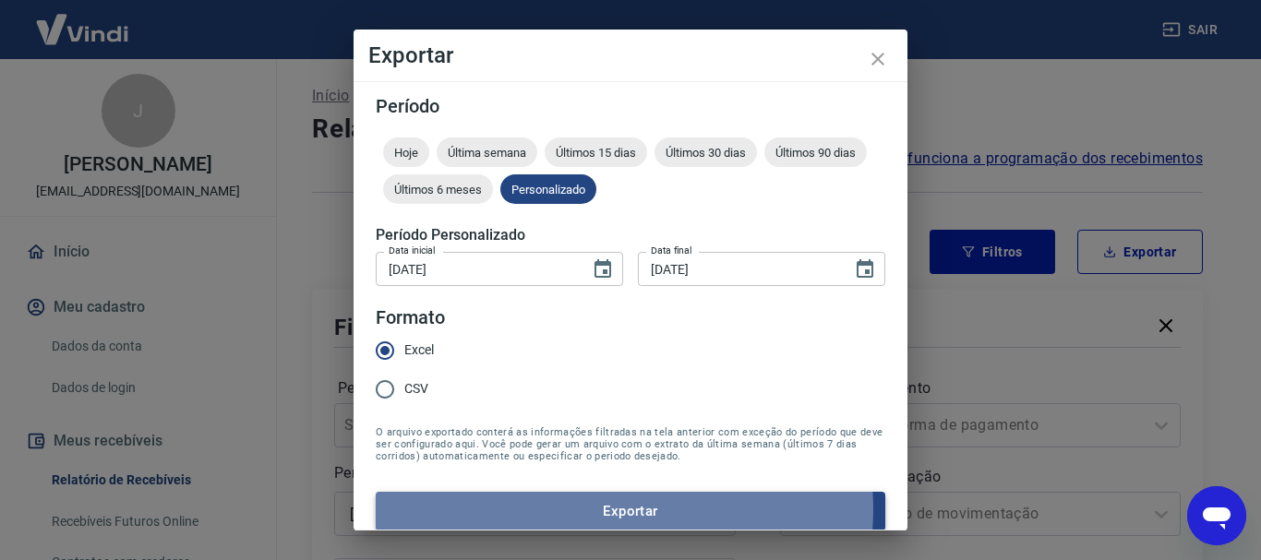
click at [599, 510] on button "Exportar" at bounding box center [631, 511] width 510 height 39
